Goal: Task Accomplishment & Management: Use online tool/utility

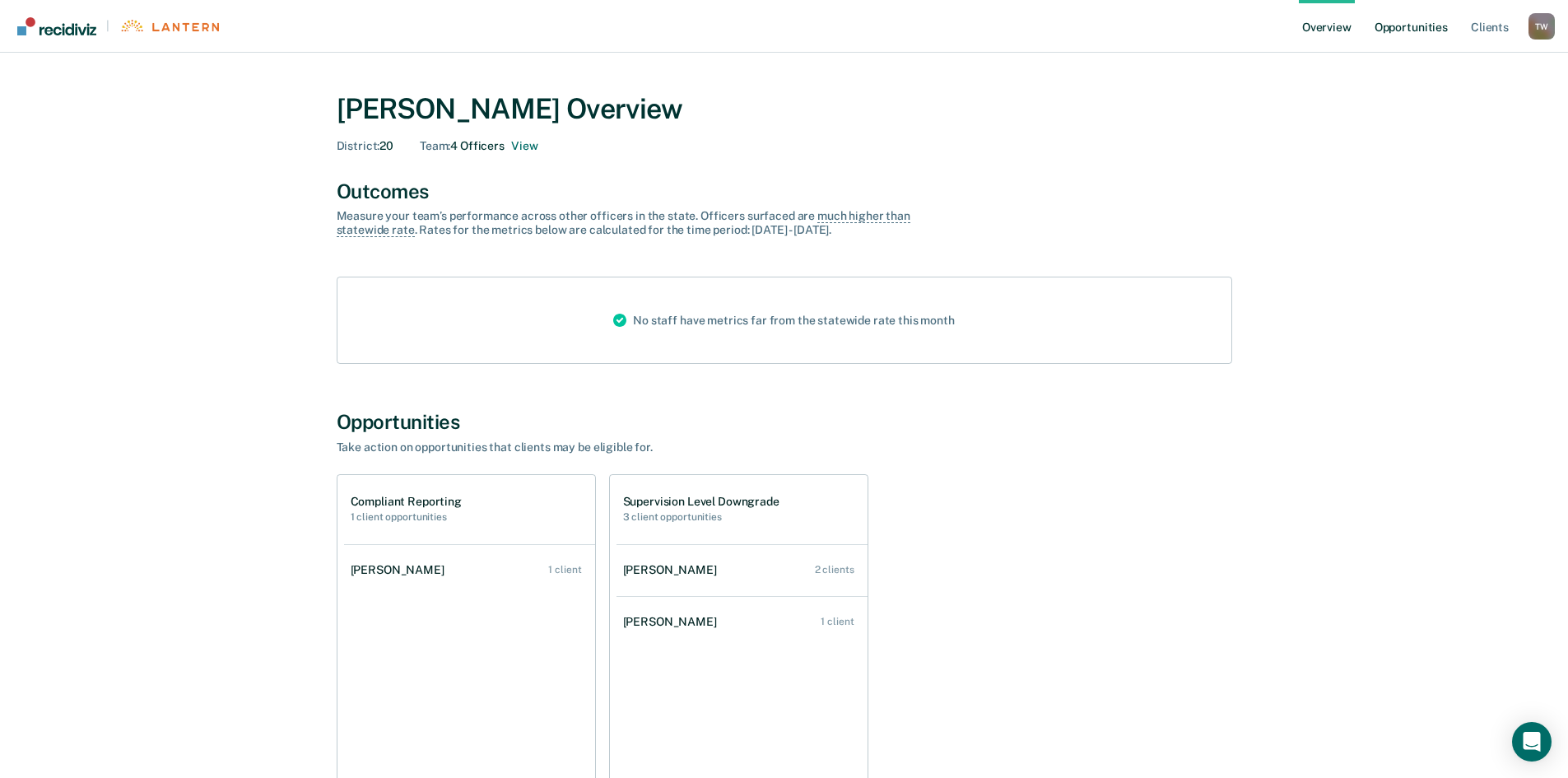
click at [1428, 26] on link "Opportunities" at bounding box center [1411, 26] width 80 height 53
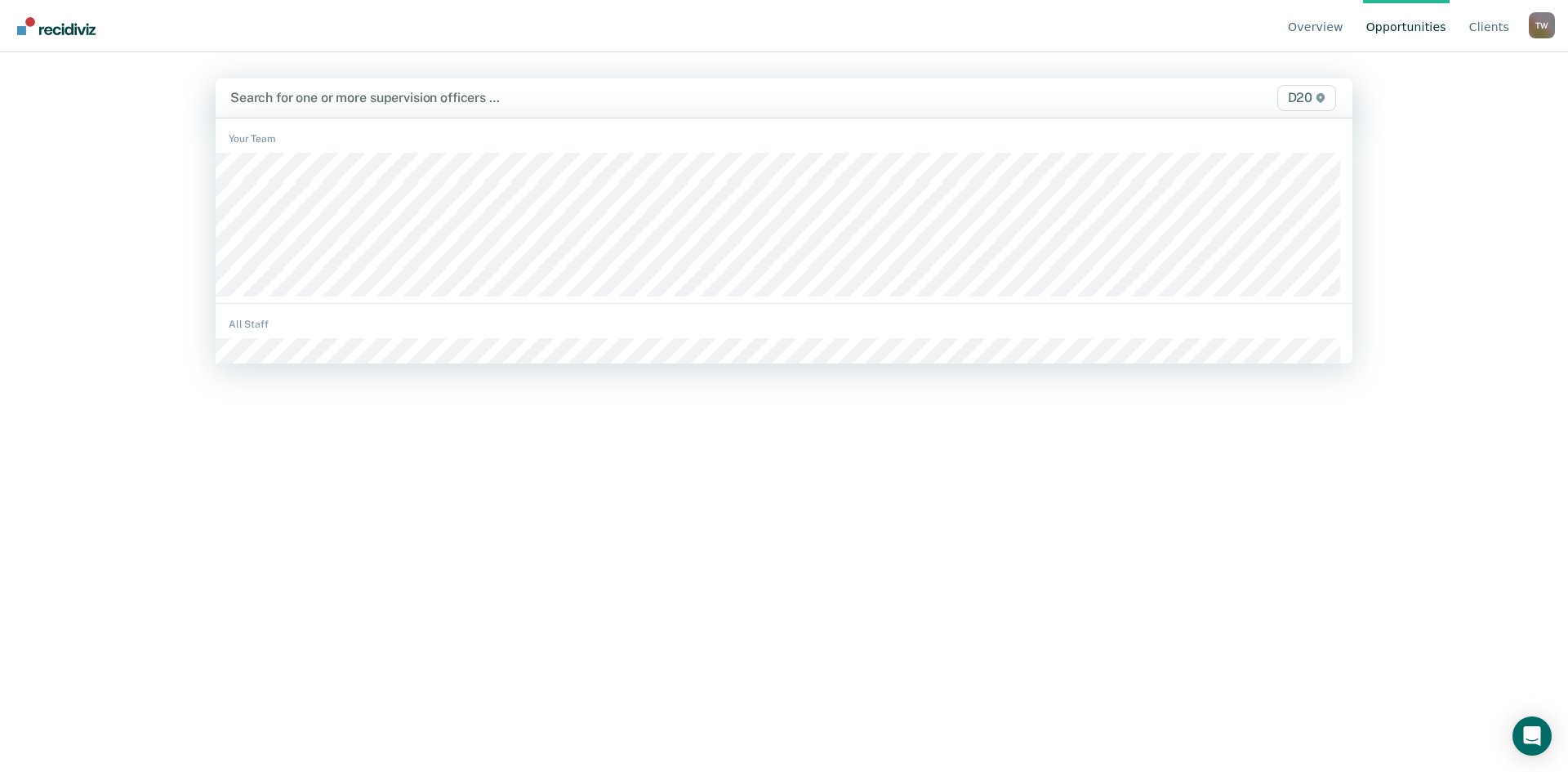
click at [565, 104] on div at bounding box center [618, 97] width 775 height 19
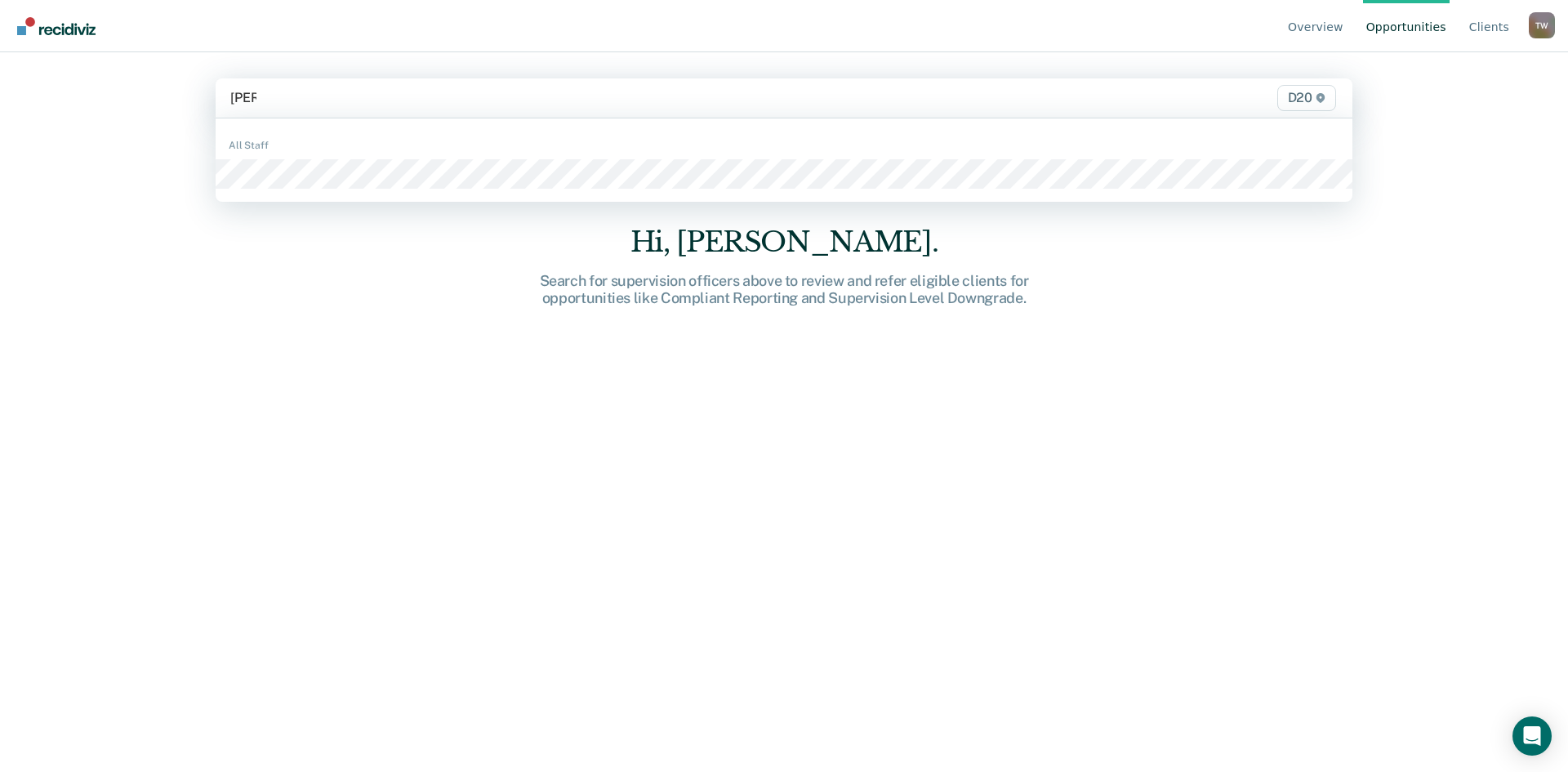
type input "tomm"
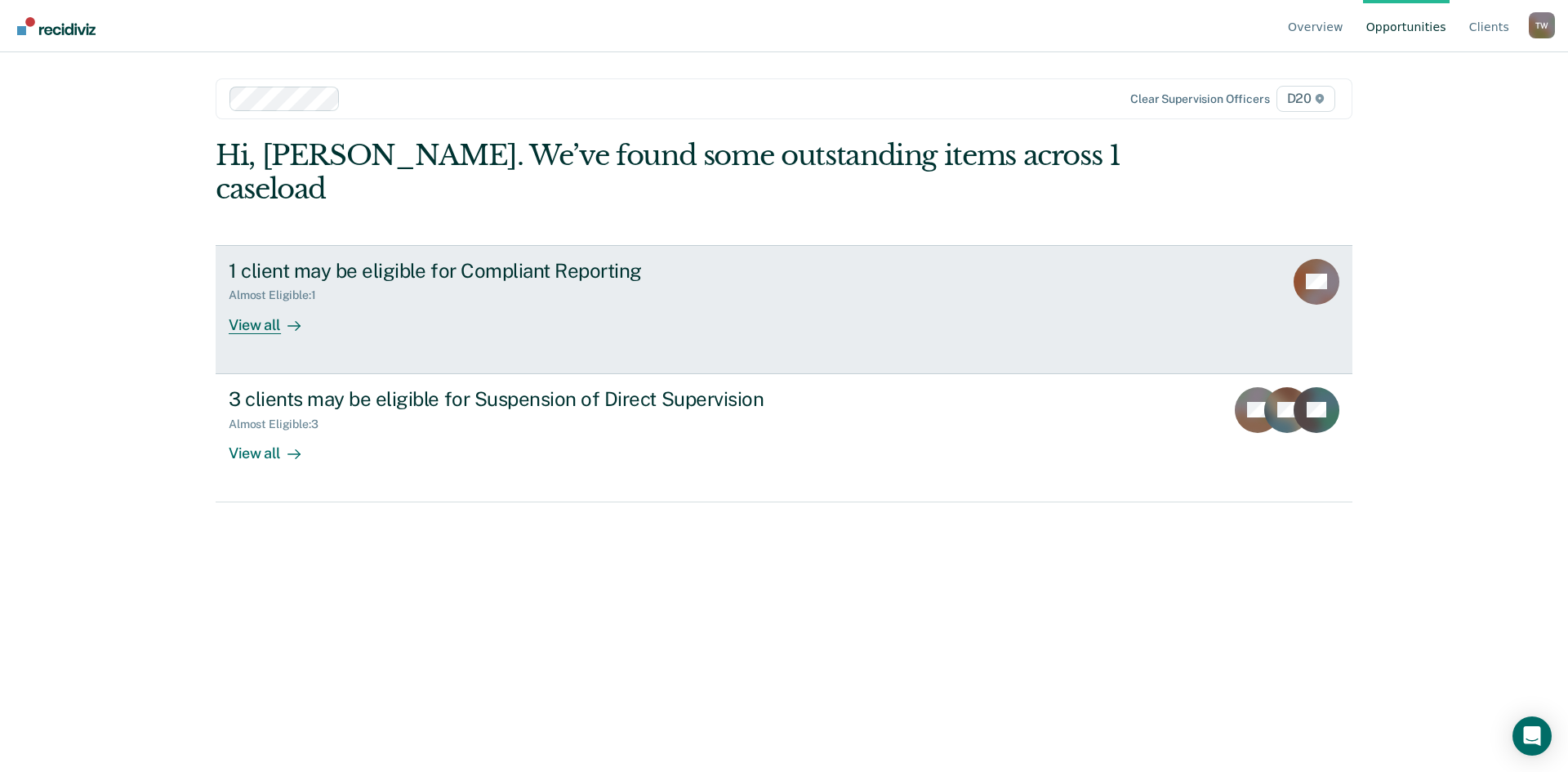
click at [344, 259] on div "1 client may be eligible for Compliant Reporting" at bounding box center [515, 271] width 573 height 24
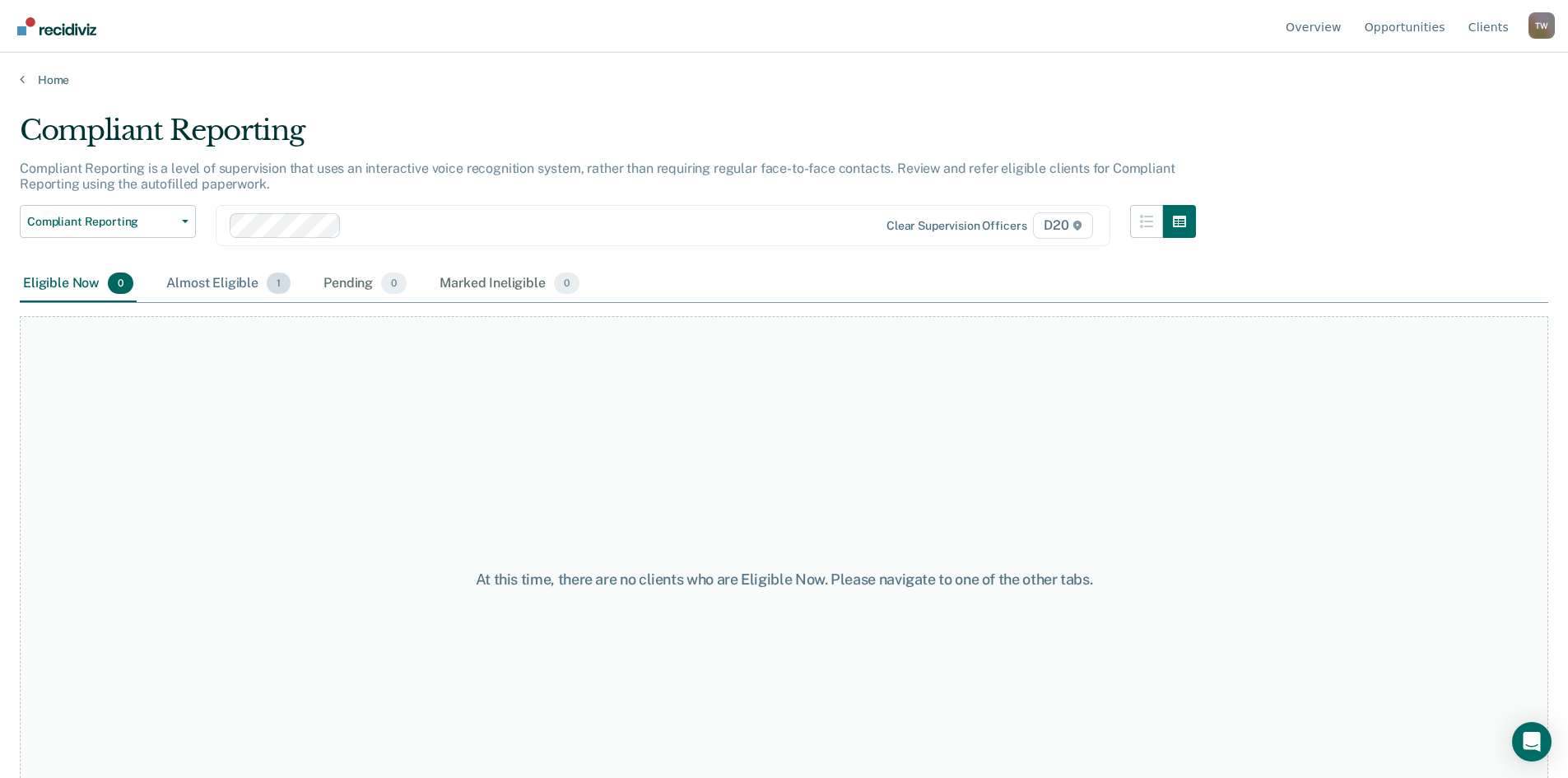
click at [193, 276] on div "Almost Eligible 1" at bounding box center [228, 284] width 131 height 36
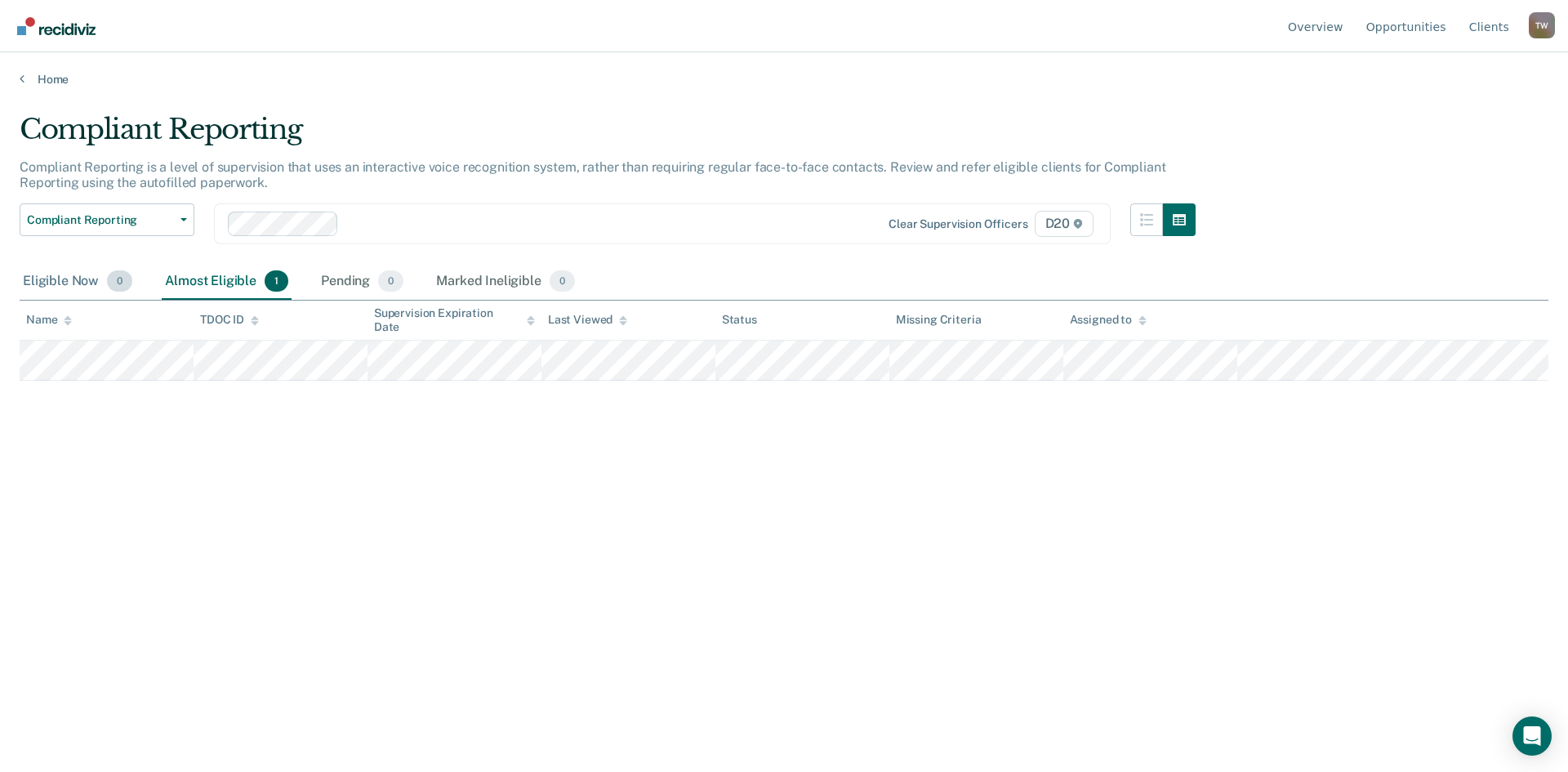
click at [84, 282] on div "Eligible Now 0" at bounding box center [77, 281] width 116 height 36
